Goal: Task Accomplishment & Management: Use online tool/utility

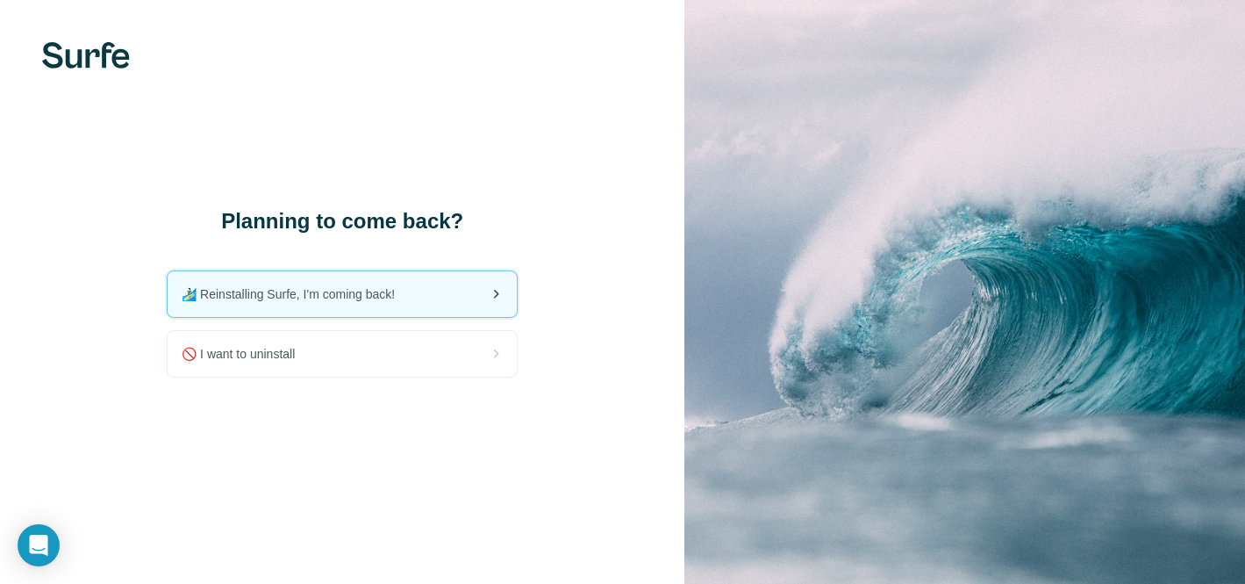
click at [465, 308] on div "🏄🏻‍♂️ Reinstalling Surfe, I'm coming back!" at bounding box center [342, 294] width 349 height 46
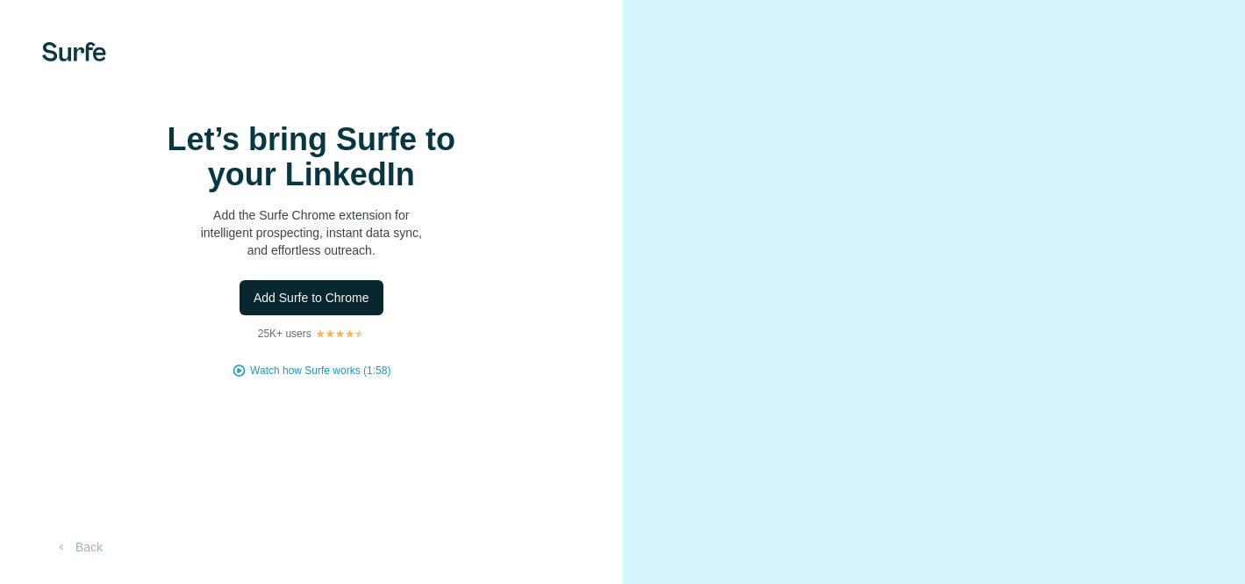
click at [358, 306] on span "Add Surfe to Chrome" at bounding box center [312, 298] width 116 height 18
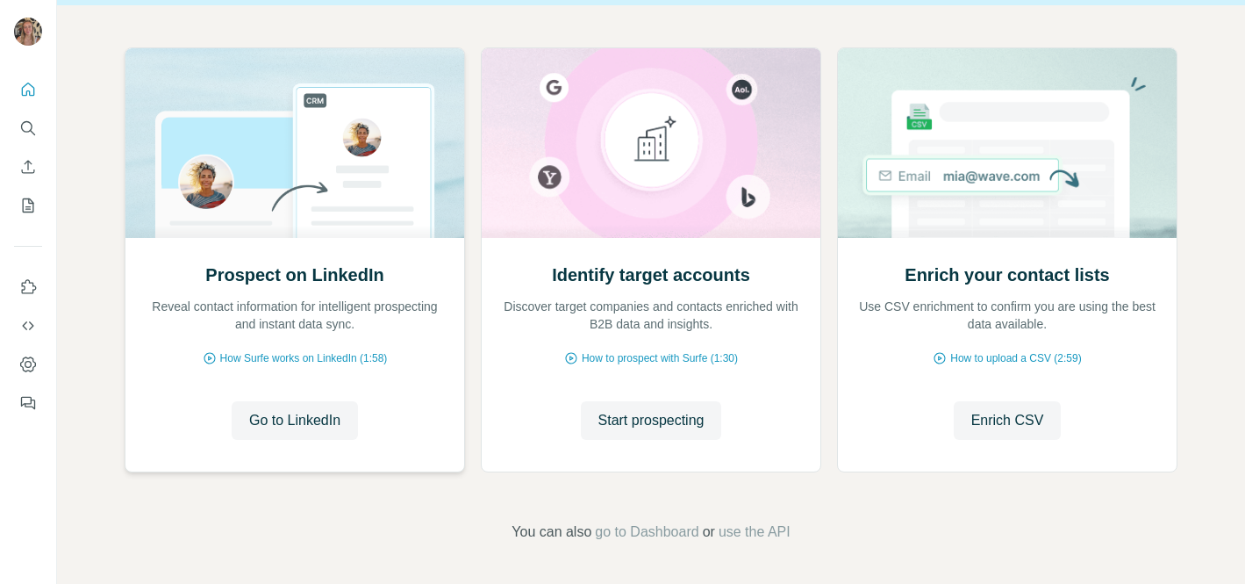
scroll to position [171, 0]
click at [305, 418] on span "Go to LinkedIn" at bounding box center [294, 419] width 91 height 21
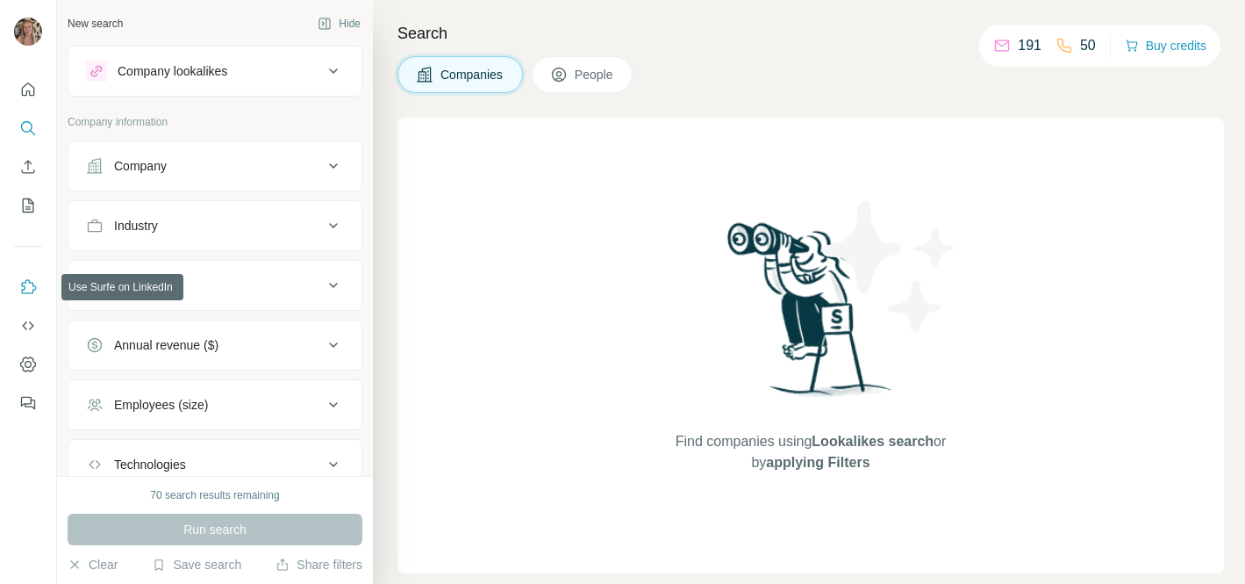
click at [25, 283] on icon "Use Surfe on LinkedIn" at bounding box center [28, 287] width 18 height 18
click at [25, 279] on icon "Use Surfe on LinkedIn" at bounding box center [28, 287] width 18 height 18
